Goal: Task Accomplishment & Management: Manage account settings

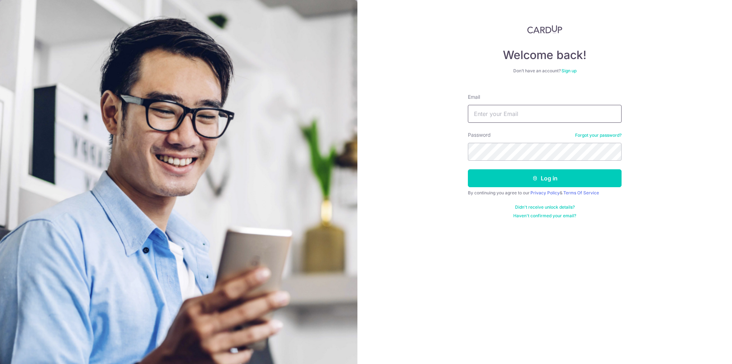
type input "[PERSON_NAME][EMAIL_ADDRESS][DOMAIN_NAME]"
click at [514, 181] on button "Log in" at bounding box center [545, 178] width 154 height 18
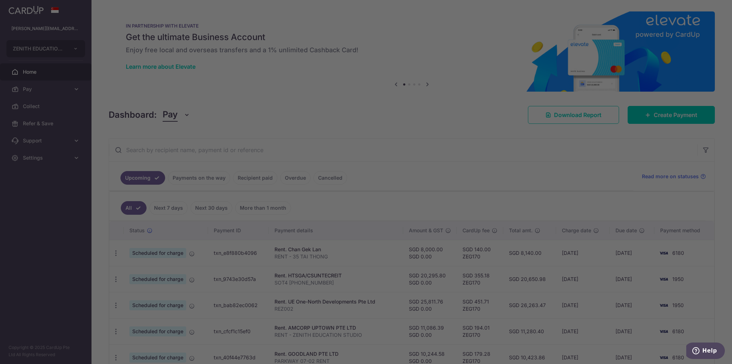
click at [495, 176] on div at bounding box center [369, 183] width 739 height 367
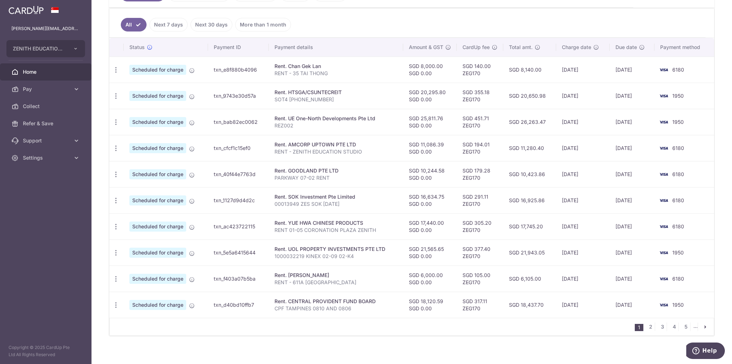
scroll to position [187, 0]
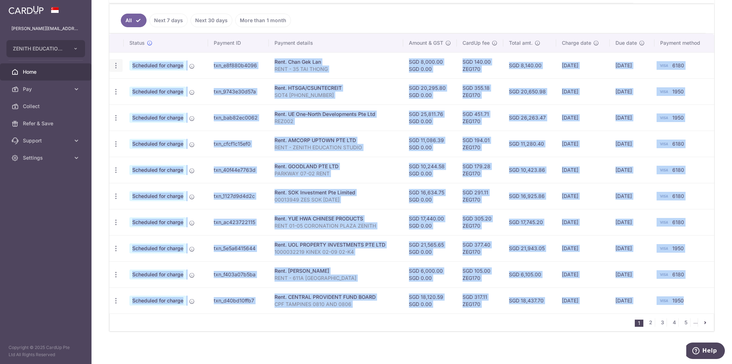
drag, startPoint x: 685, startPoint y: 299, endPoint x: 117, endPoint y: 66, distance: 613.9
click at [117, 66] on tbody "Update payment Cancel payment Scheduled for charge txn_e8f880b4096 Rent. Chan G…" at bounding box center [411, 182] width 605 height 261
copy tbody "Update payment Cancel payment Scheduled for charge txn_e8f880b4096 Rent. Chan G…"
click at [647, 320] on link "2" at bounding box center [650, 322] width 9 height 9
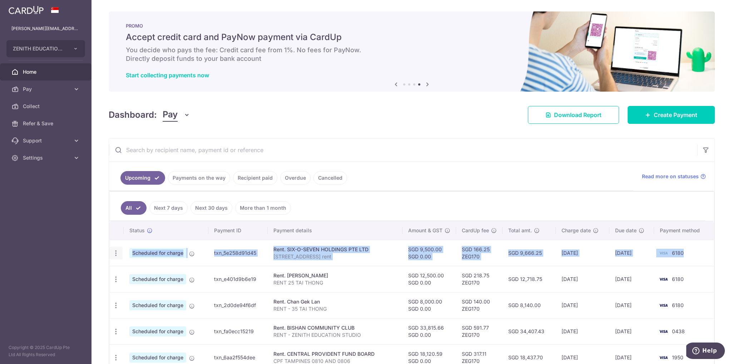
drag, startPoint x: 702, startPoint y: 252, endPoint x: 112, endPoint y: 246, distance: 590.7
click at [112, 246] on tr "Update payment Cancel payment Scheduled for charge txn_5e258d91d45 Rent. SIX-O-…" at bounding box center [411, 253] width 605 height 26
copy tr "Update payment Cancel payment Scheduled for charge txn_5e258d91d45 Rent. SIX-O-…"
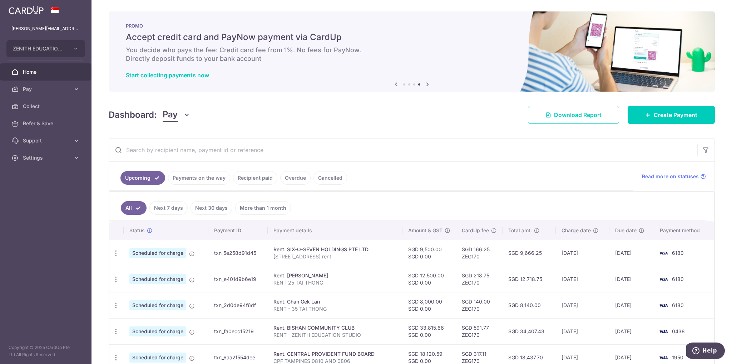
click at [178, 177] on link "Payments on the way" at bounding box center [199, 178] width 62 height 14
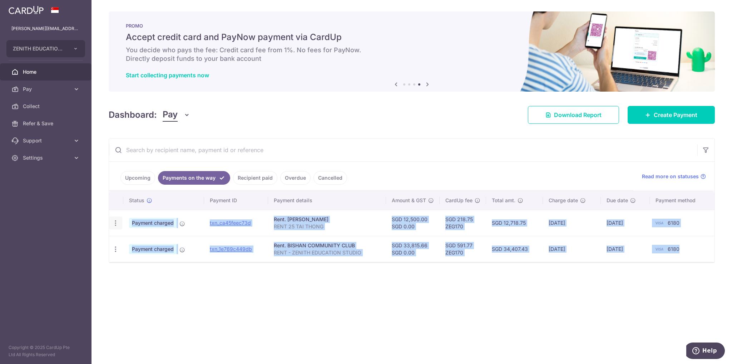
drag, startPoint x: 699, startPoint y: 253, endPoint x: 114, endPoint y: 220, distance: 586.2
click at [114, 220] on tbody "PDF Receipt Payment charged txn_ca45feec73d Rent. [PERSON_NAME] RENT 25 TAI THO…" at bounding box center [412, 236] width 606 height 52
copy tbody "PDF Receipt Payment charged txn_ca45feec73d Rent. [PERSON_NAME] RENT 25 TAI THO…"
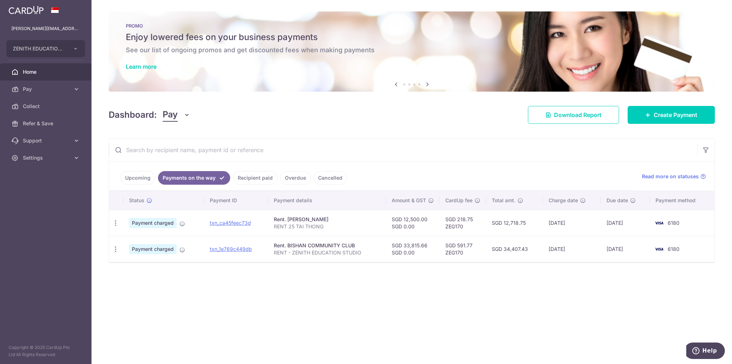
click at [138, 177] on link "Upcoming" at bounding box center [137, 178] width 35 height 14
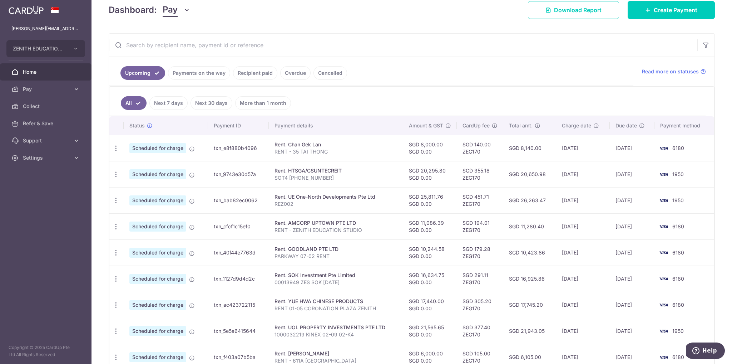
scroll to position [114, 0]
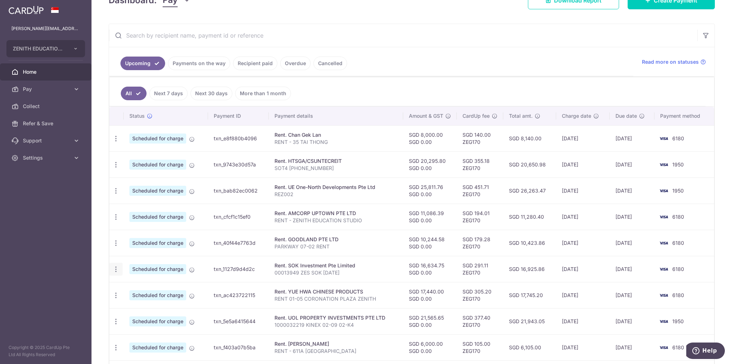
click at [115, 267] on icon "button" at bounding box center [116, 269] width 8 height 8
click at [137, 304] on span "Cancel payment" at bounding box center [154, 306] width 48 height 9
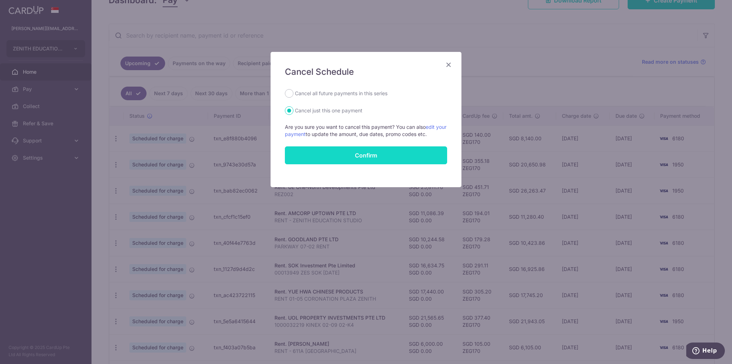
click at [339, 162] on button "Confirm" at bounding box center [366, 155] width 162 height 18
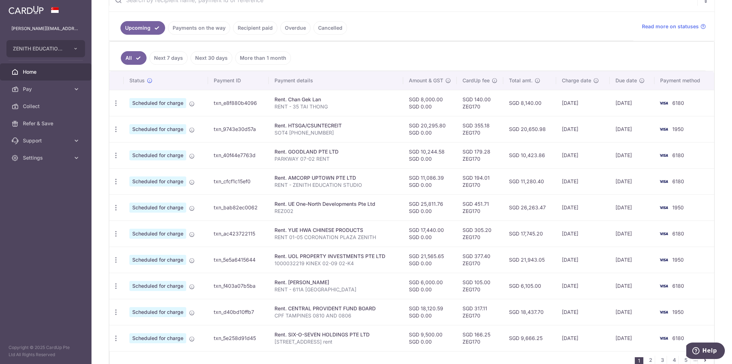
scroll to position [187, 0]
